Goal: Task Accomplishment & Management: Complete application form

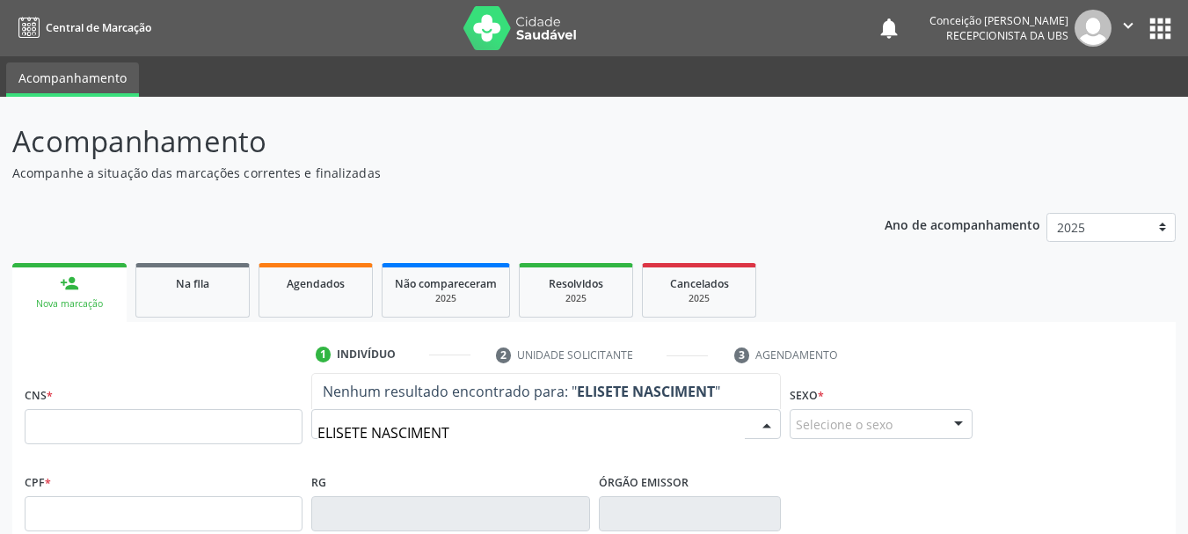
type input "[PERSON_NAME]"
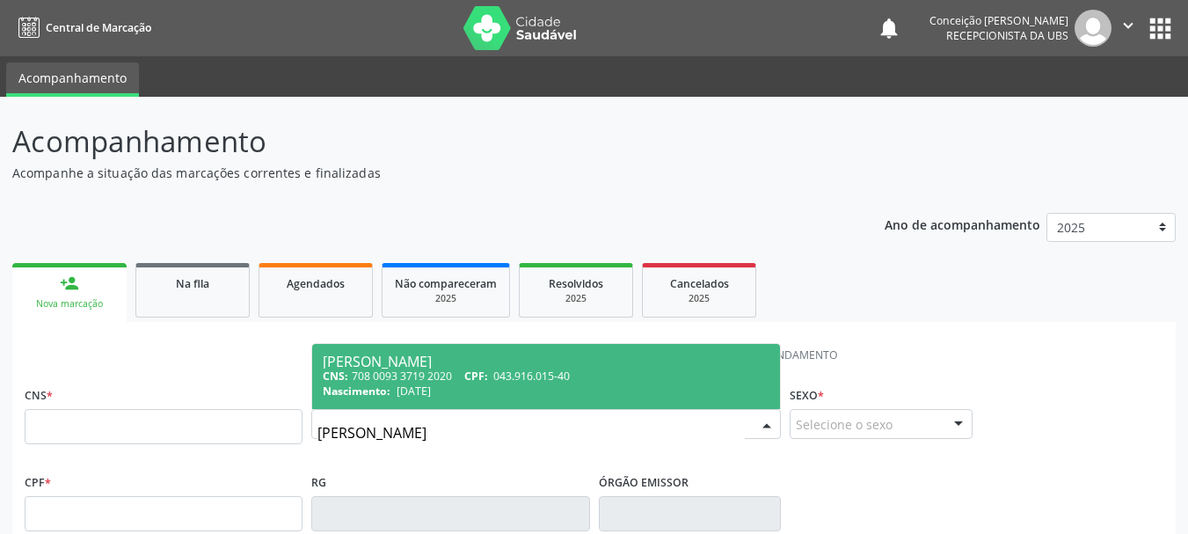
click at [417, 382] on div "CNS: 708 0093 3719 2020 CPF: 043.916.015-40" at bounding box center [546, 375] width 447 height 15
type input "708 0093 3719 2020"
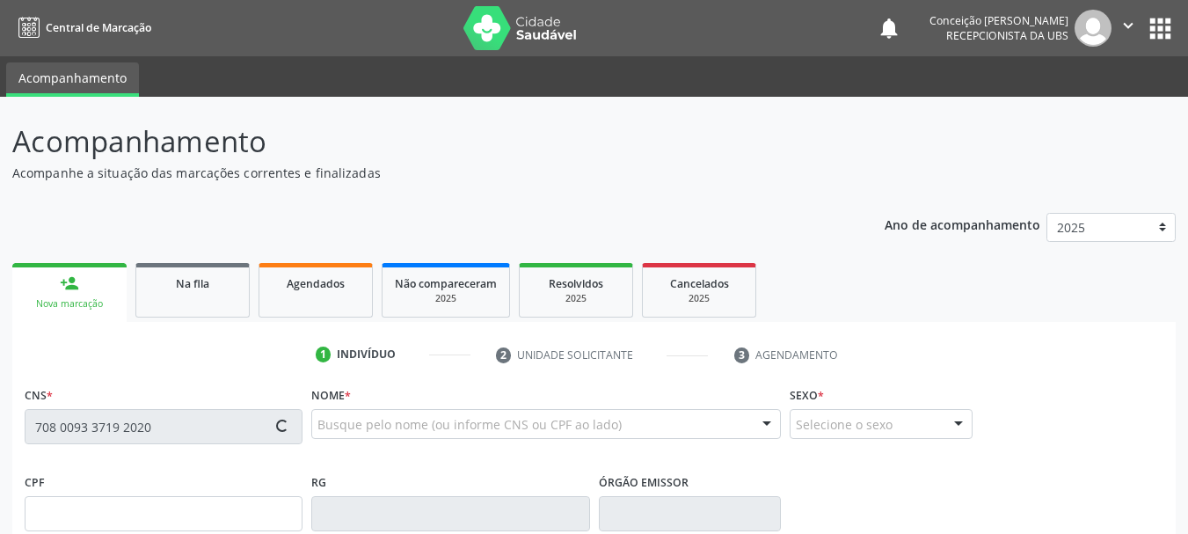
type input "043.916.015-40"
type input "[DATE]"
type input "[PERSON_NAME]"
type input "[PHONE_NUMBER]"
type input "447.440.645-15"
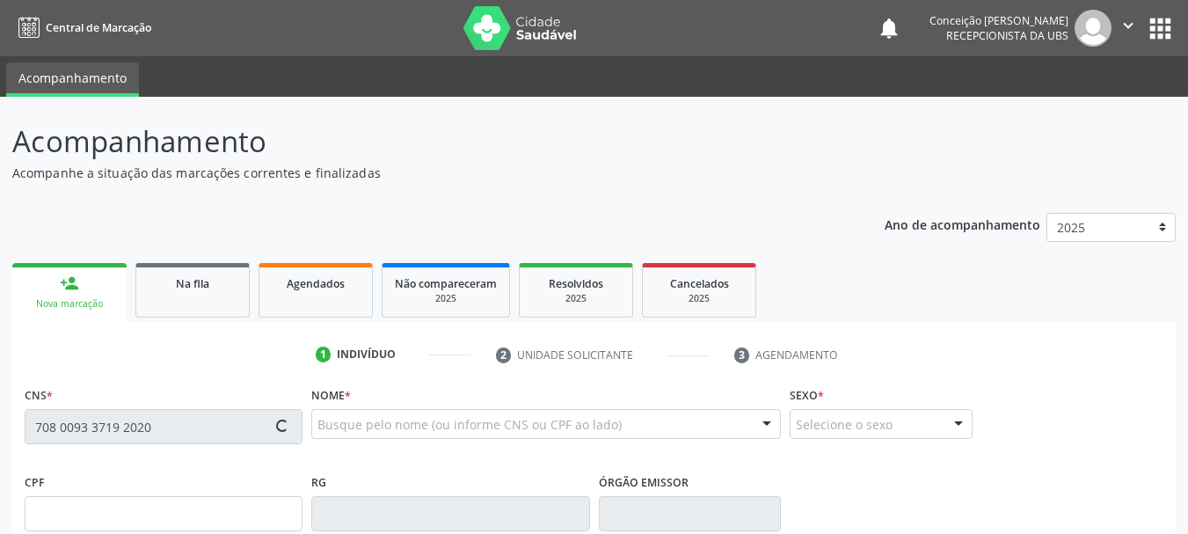
type input "S/N"
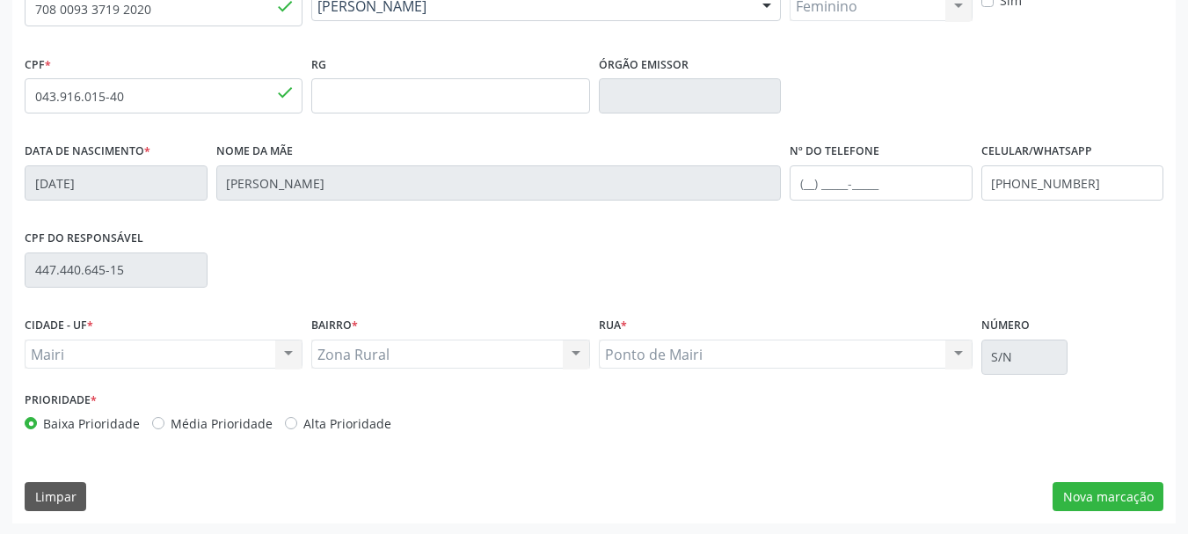
scroll to position [419, 0]
drag, startPoint x: 287, startPoint y: 419, endPoint x: 455, endPoint y: 447, distance: 170.1
click at [303, 419] on label "Alta Prioridade" at bounding box center [347, 421] width 88 height 18
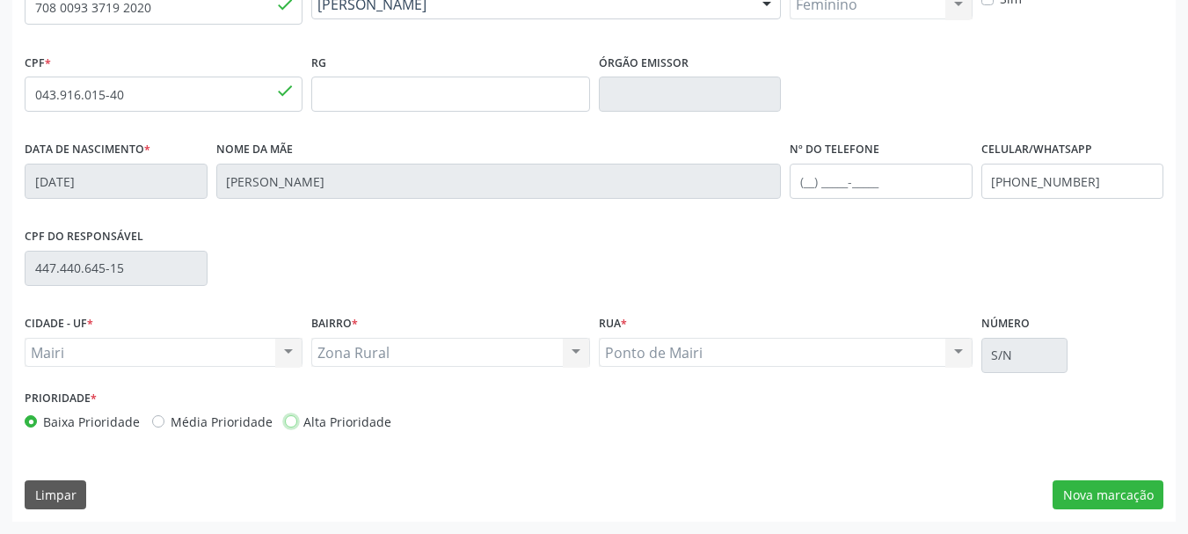
click at [287, 419] on input "Alta Prioridade" at bounding box center [291, 420] width 12 height 16
radio input "true"
click at [1072, 482] on button "Nova marcação" at bounding box center [1107, 495] width 111 height 30
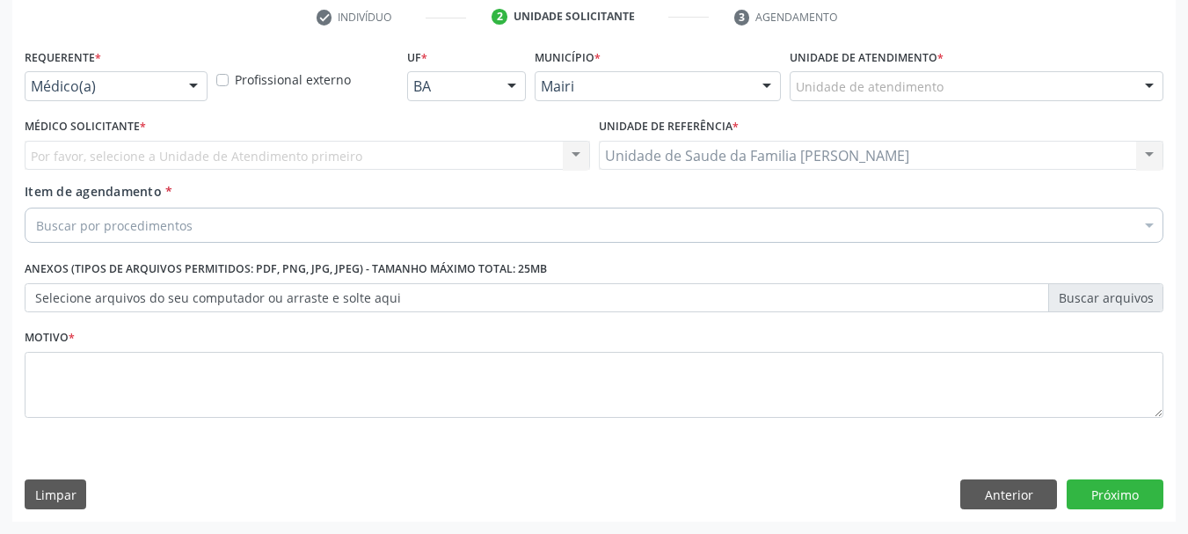
scroll to position [338, 0]
click at [1127, 70] on div "Unidade de atendimento * Unidade de atendimento Academia da Saude de Mairi [GEO…" at bounding box center [976, 72] width 374 height 56
click at [1143, 87] on div at bounding box center [1149, 87] width 26 height 30
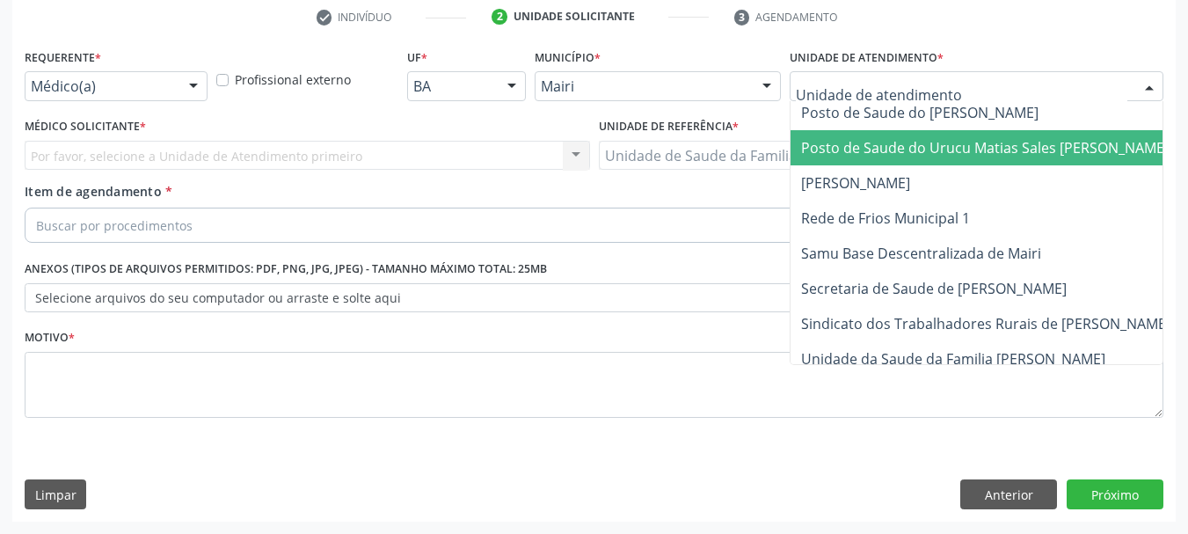
scroll to position [1297, 0]
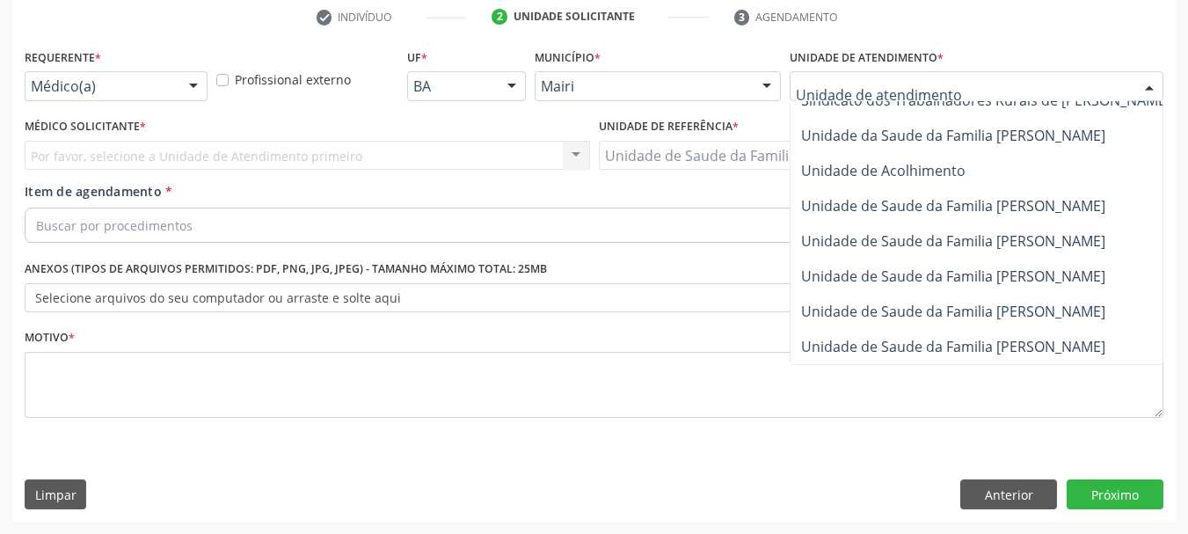
click at [905, 337] on span "Unidade de Saude da Familia [PERSON_NAME]" at bounding box center [953, 346] width 304 height 19
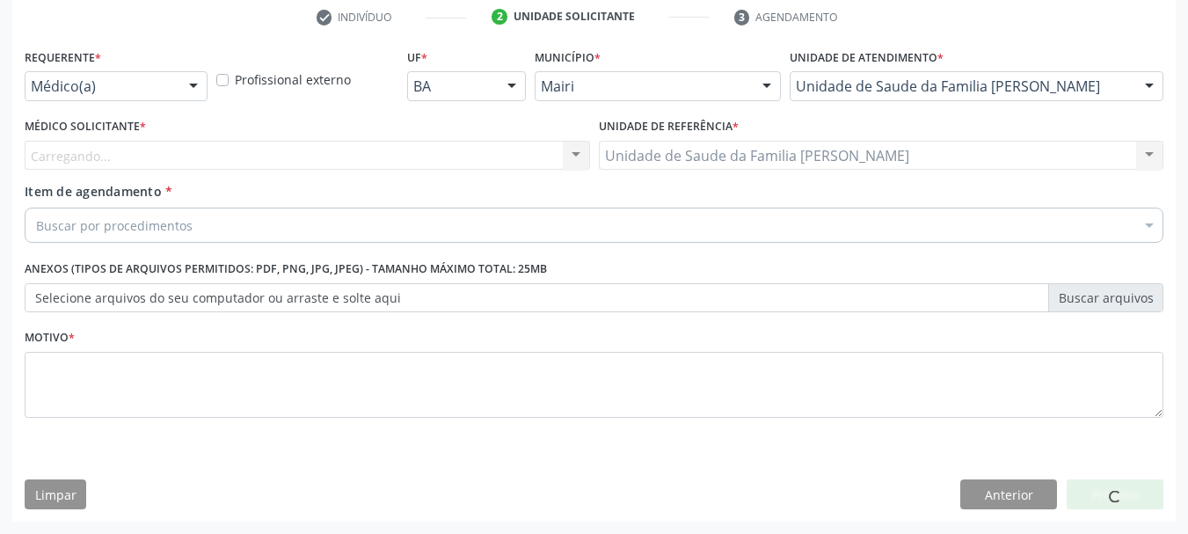
click at [578, 151] on div "Carregando... Nenhum resultado encontrado para: " " Não há nenhuma opção para s…" at bounding box center [307, 156] width 565 height 30
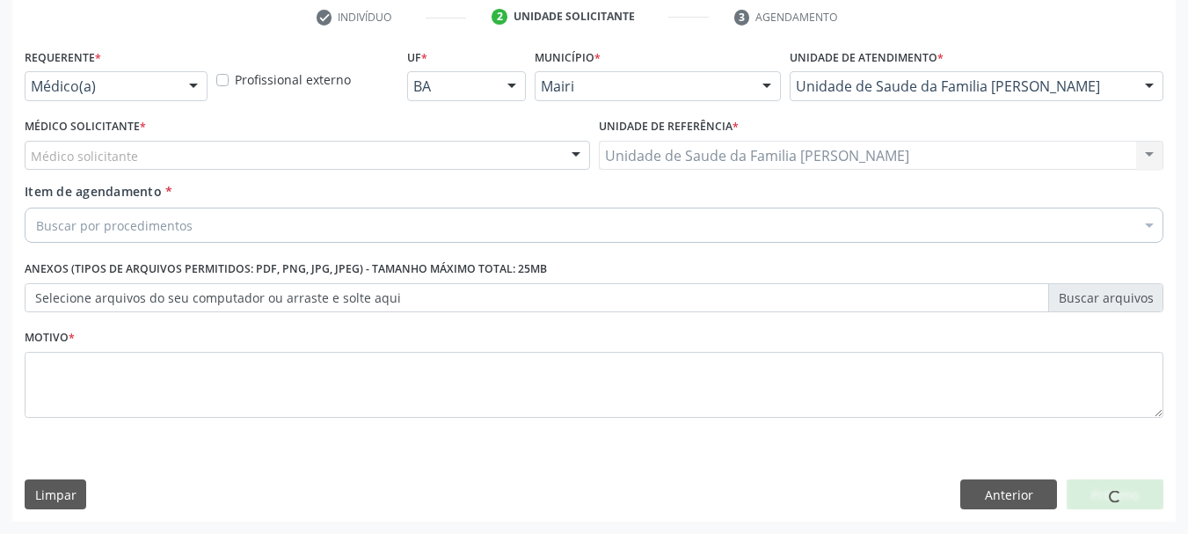
click at [569, 156] on div at bounding box center [576, 157] width 26 height 30
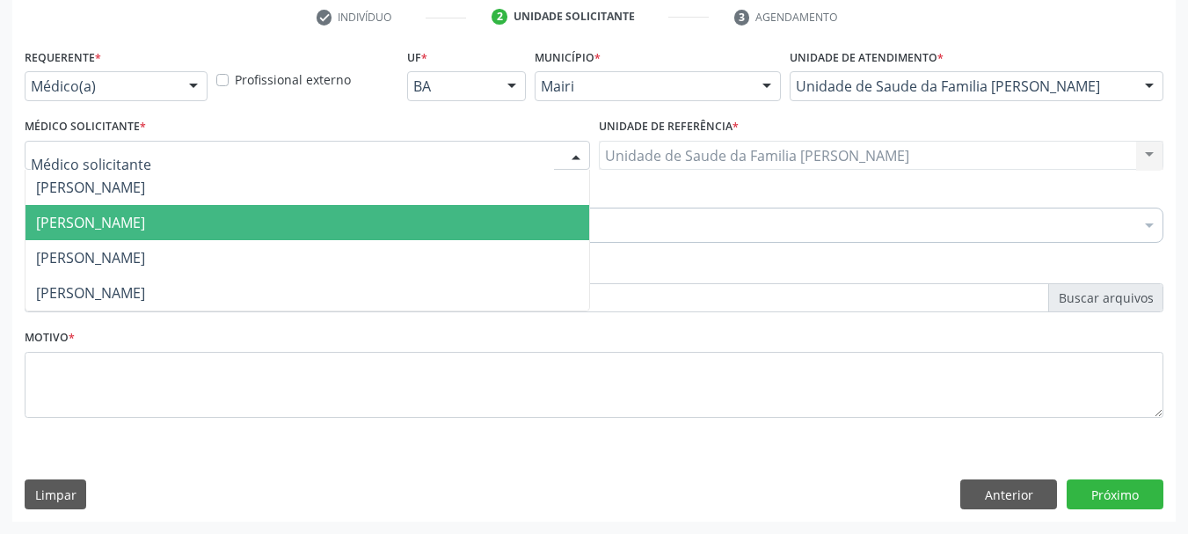
click at [527, 225] on span "[PERSON_NAME]" at bounding box center [306, 222] width 563 height 35
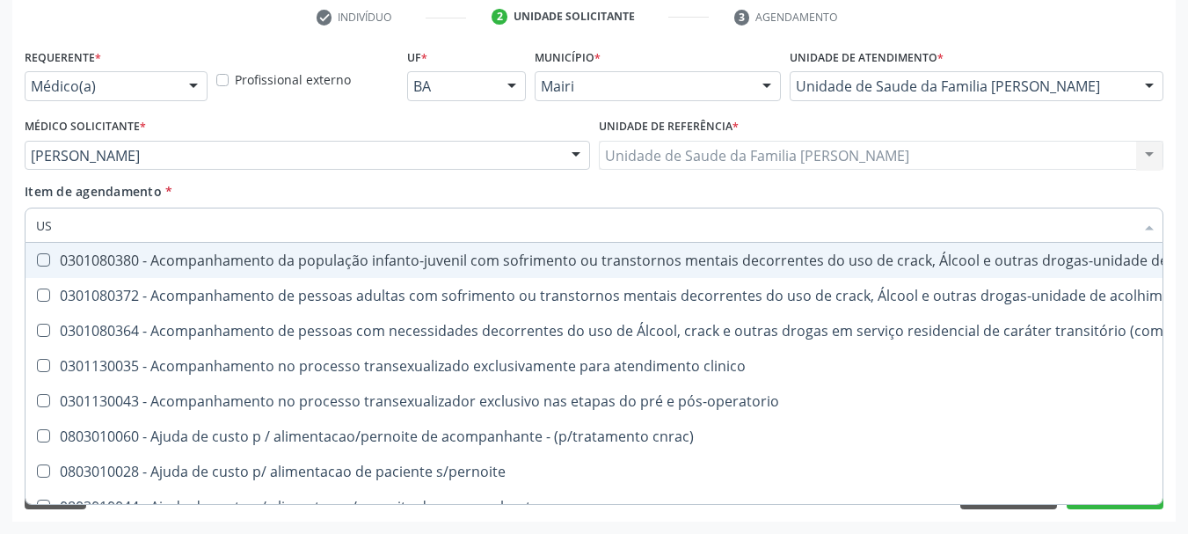
type input "U"
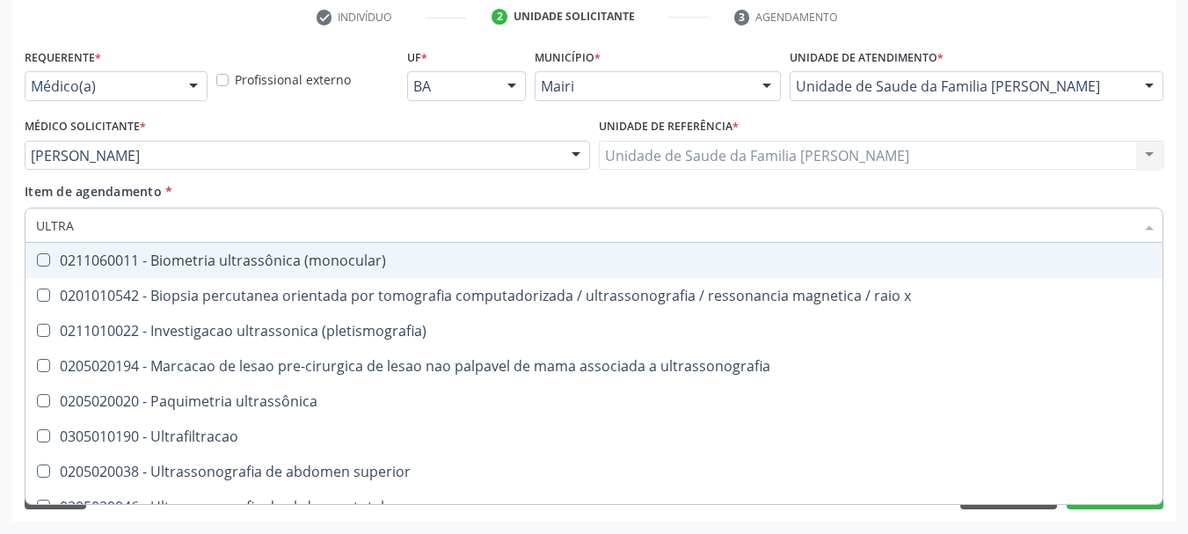
type input "ULTRAS"
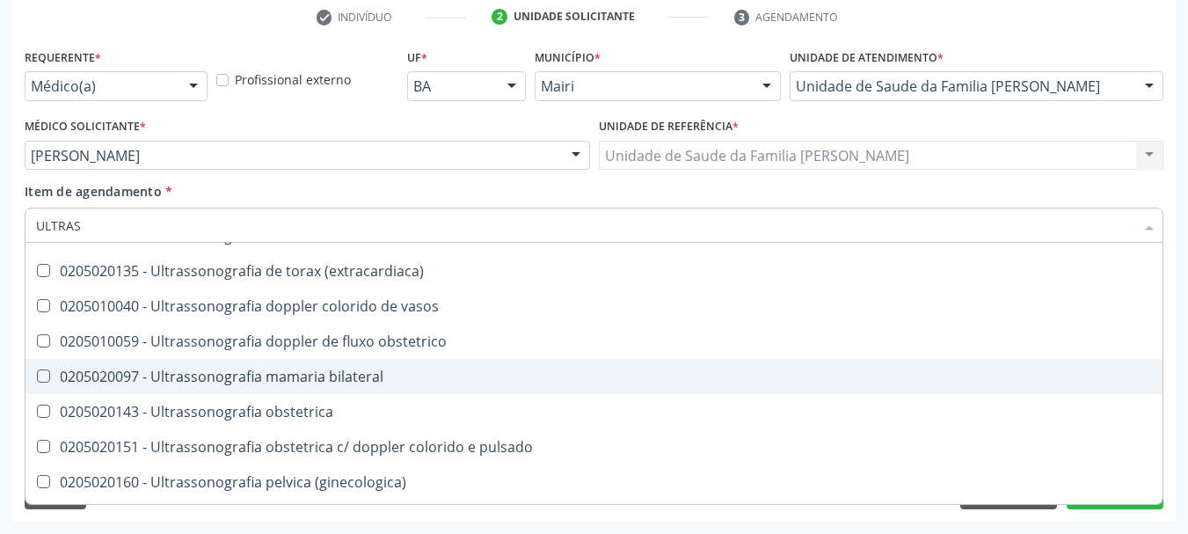
scroll to position [548, 0]
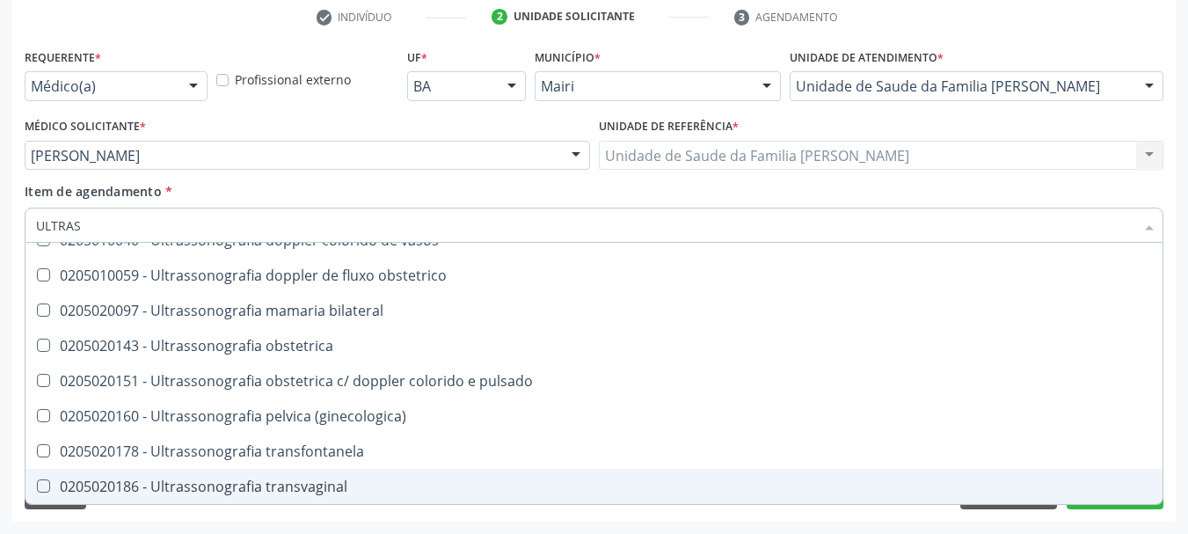
click at [251, 493] on div "0205020186 - Ultrassonografia transvaginal" at bounding box center [594, 486] width 1116 height 14
checkbox transvaginal "true"
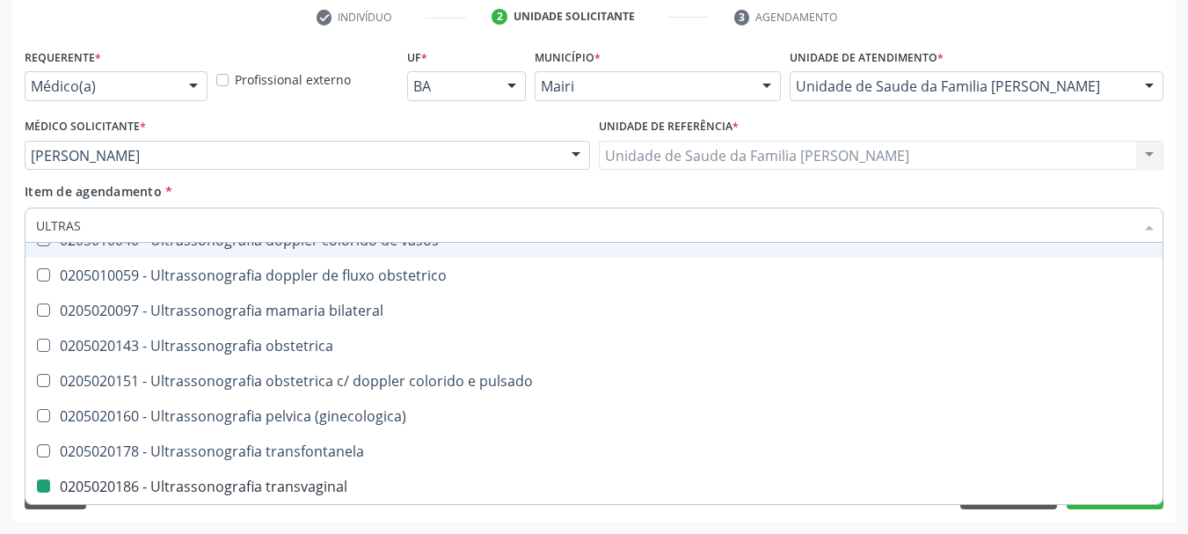
click at [1174, 322] on div "Requerente * Médico(a) Médico(a) Enfermeiro(a) Paciente Nenhum resultado encont…" at bounding box center [593, 282] width 1163 height 477
checkbox x "true"
checkbox transvaginal "false"
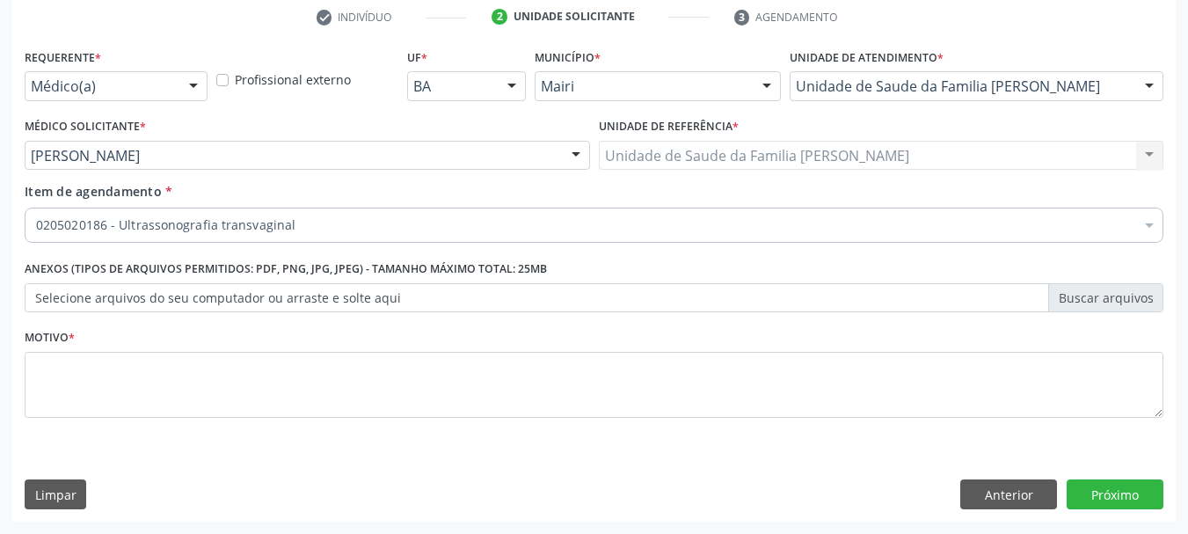
scroll to position [0, 0]
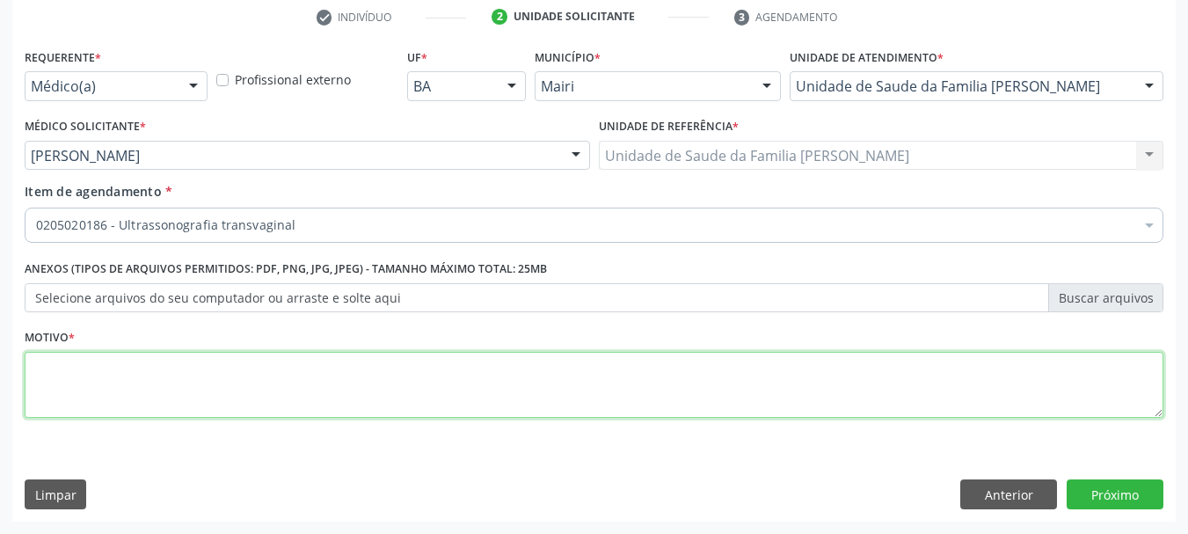
click at [174, 396] on textarea at bounding box center [594, 385] width 1138 height 67
type textarea "SUA"
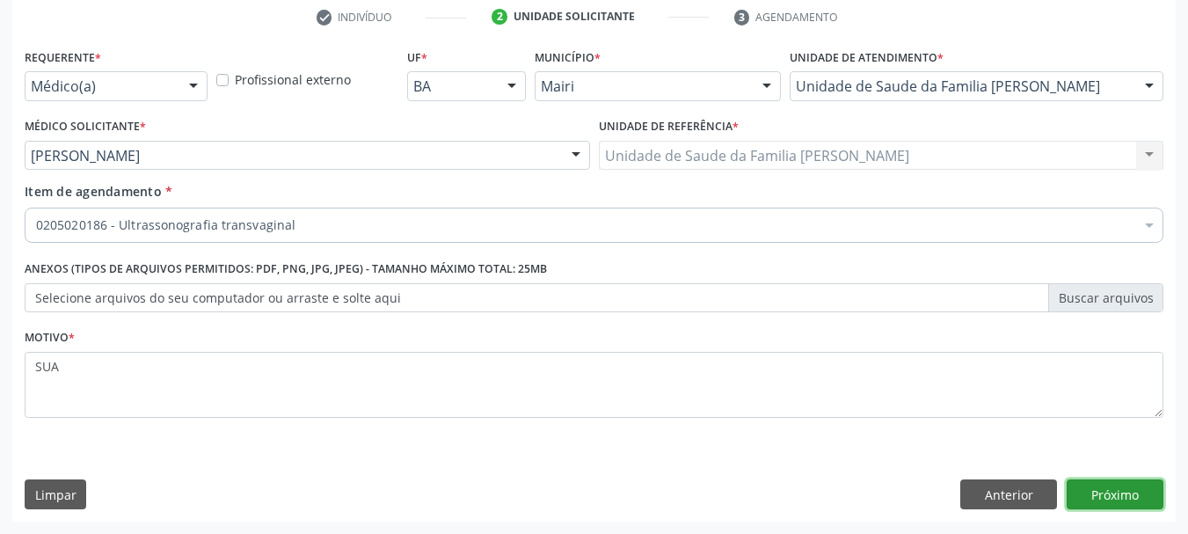
click at [1144, 485] on button "Próximo" at bounding box center [1114, 494] width 97 height 30
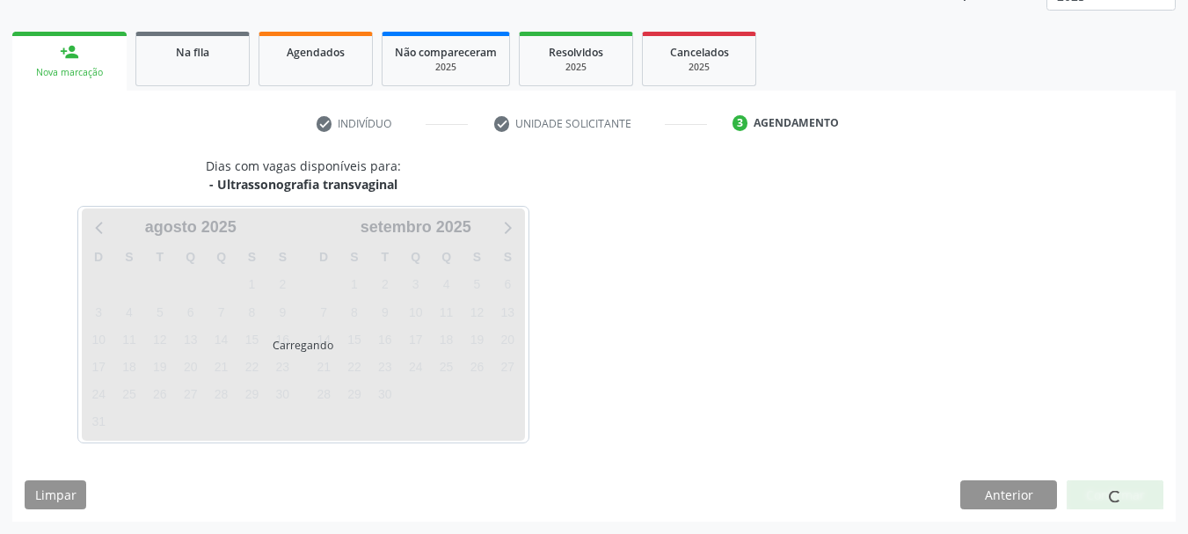
click at [1124, 498] on div at bounding box center [1114, 495] width 97 height 30
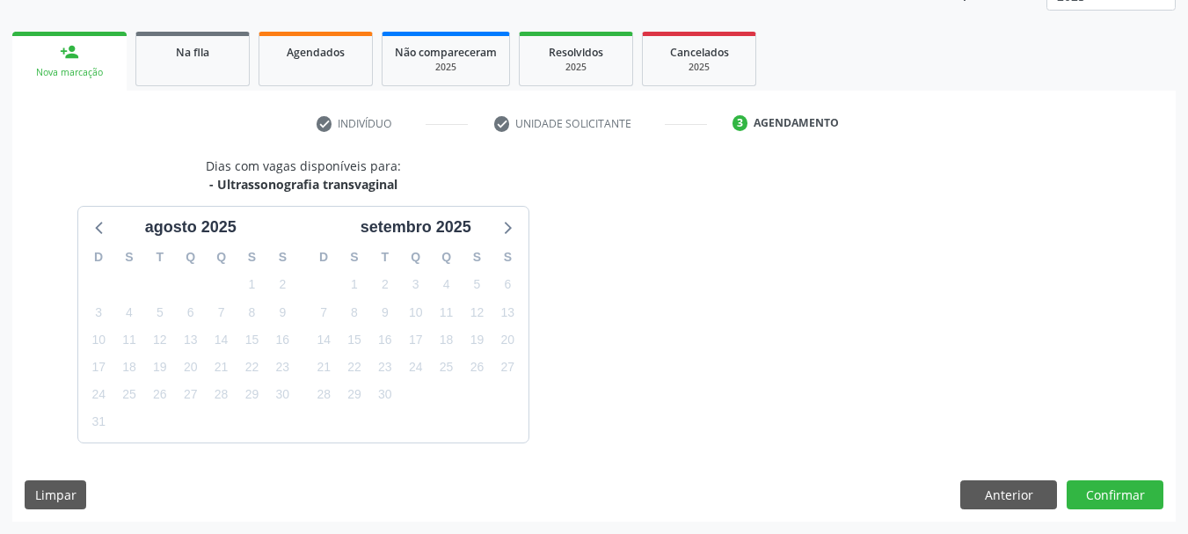
scroll to position [283, 0]
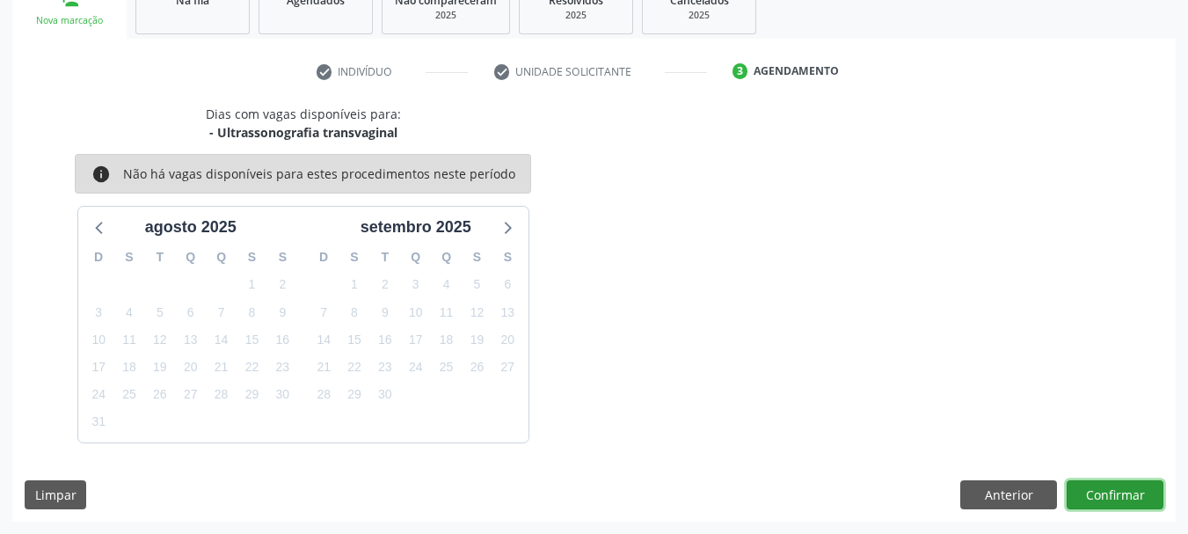
click at [1124, 498] on button "Confirmar" at bounding box center [1114, 495] width 97 height 30
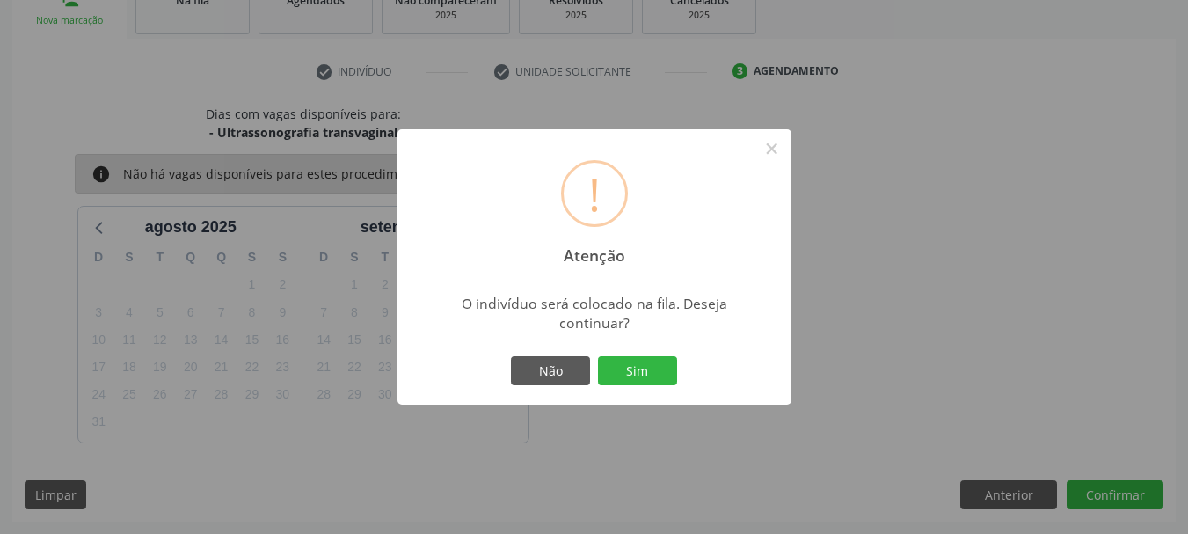
click at [646, 350] on div "! Atenção × O indivíduo será colocado na fila. Deseja continuar? Não Sim" at bounding box center [594, 267] width 394 height 276
click at [662, 358] on button "Sim" at bounding box center [637, 371] width 79 height 30
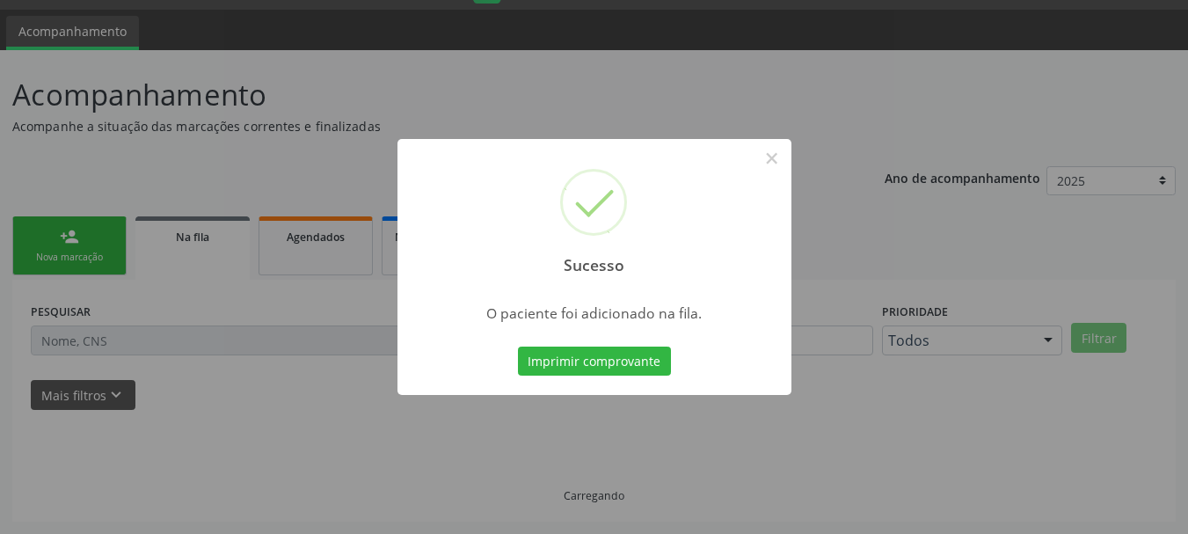
scroll to position [47, 0]
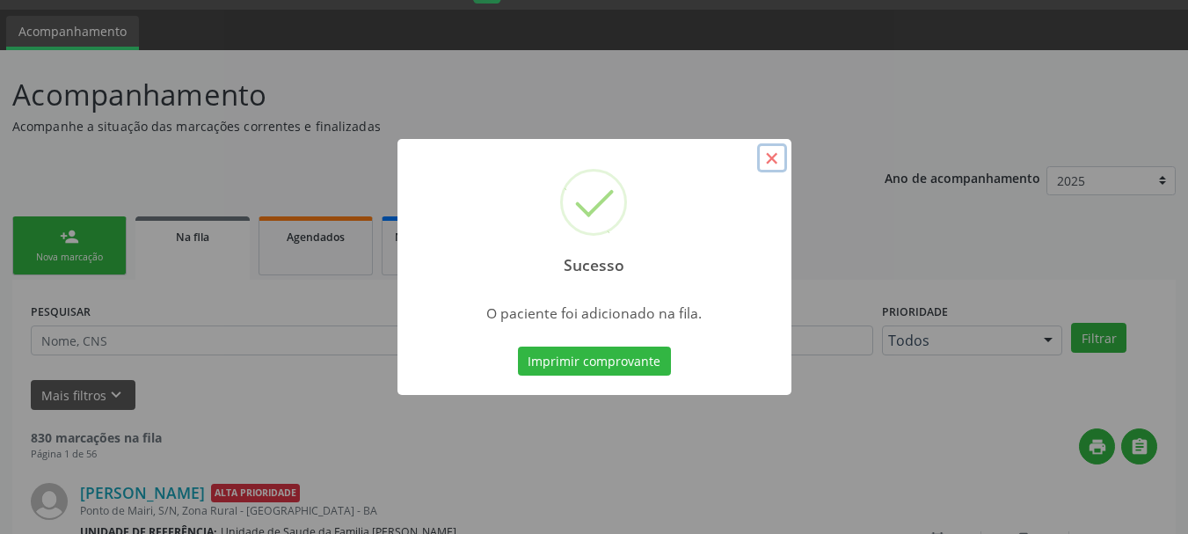
click at [781, 157] on button "×" at bounding box center [772, 158] width 30 height 30
